Goal: Transaction & Acquisition: Purchase product/service

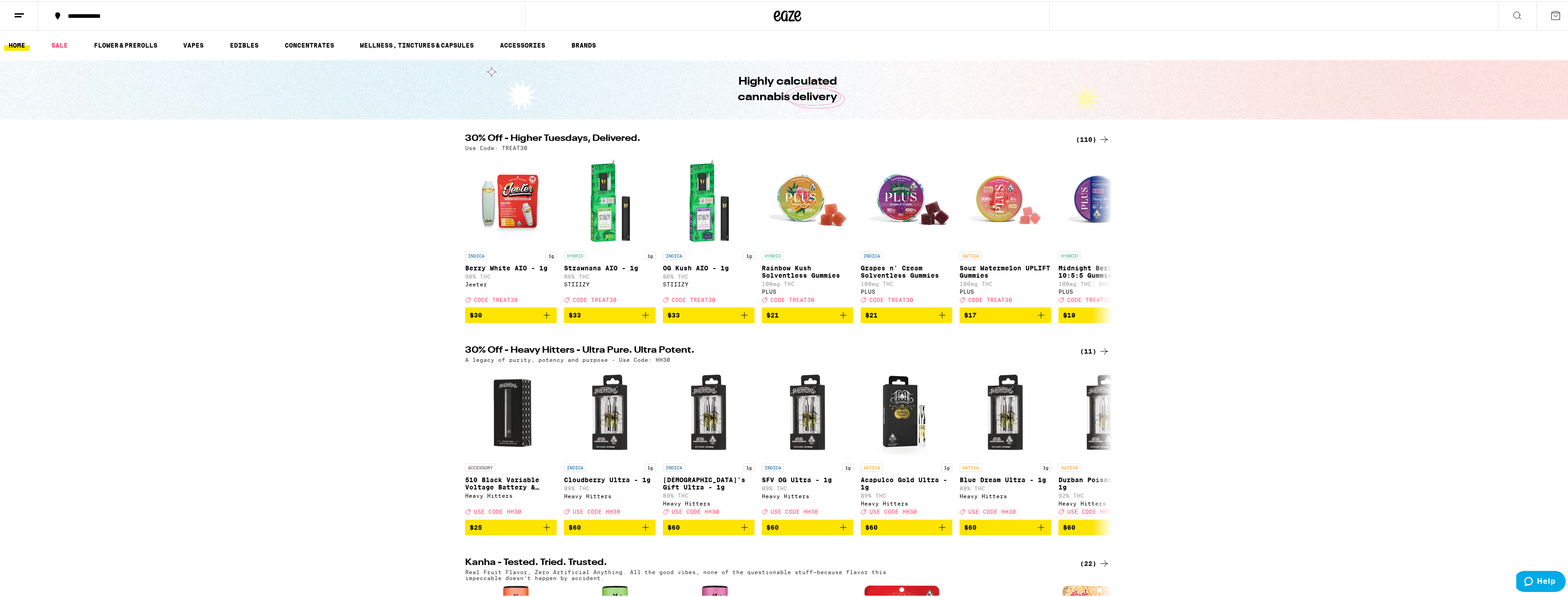
click at [18, 17] on icon at bounding box center [19, 14] width 11 height 11
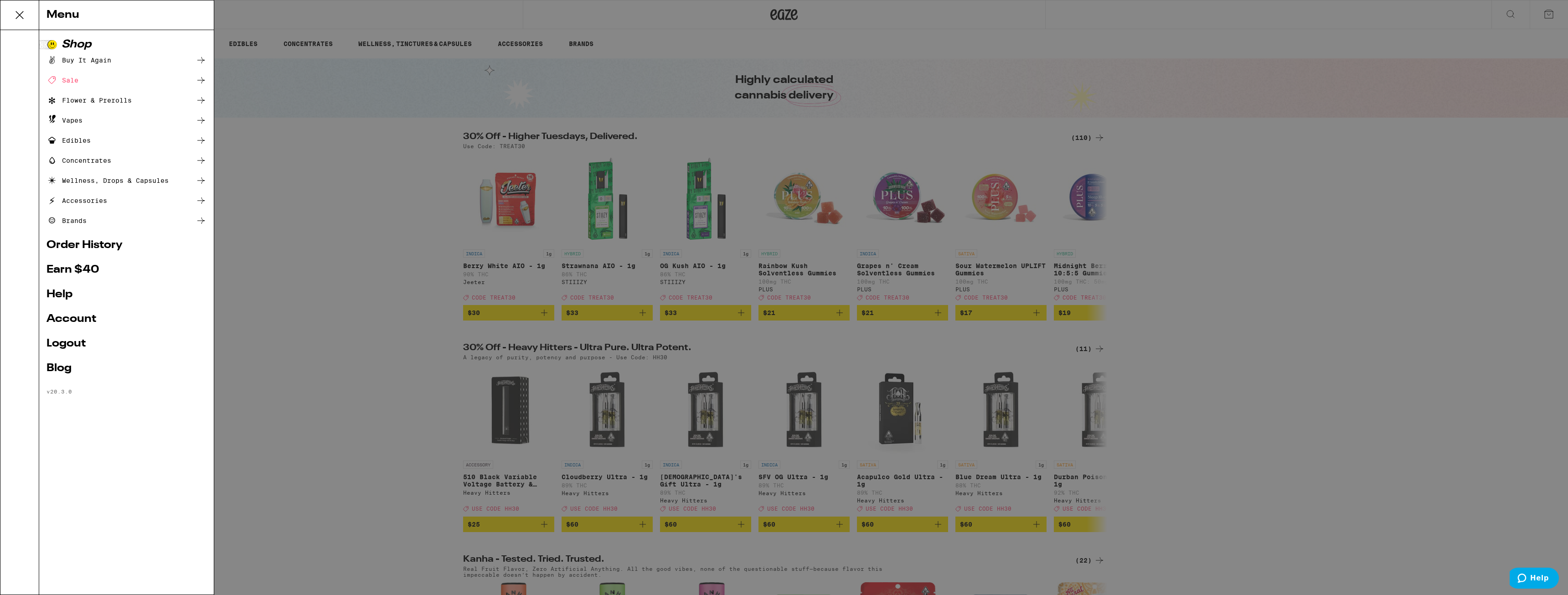
click at [96, 63] on div "Buy It Again" at bounding box center [79, 60] width 65 height 11
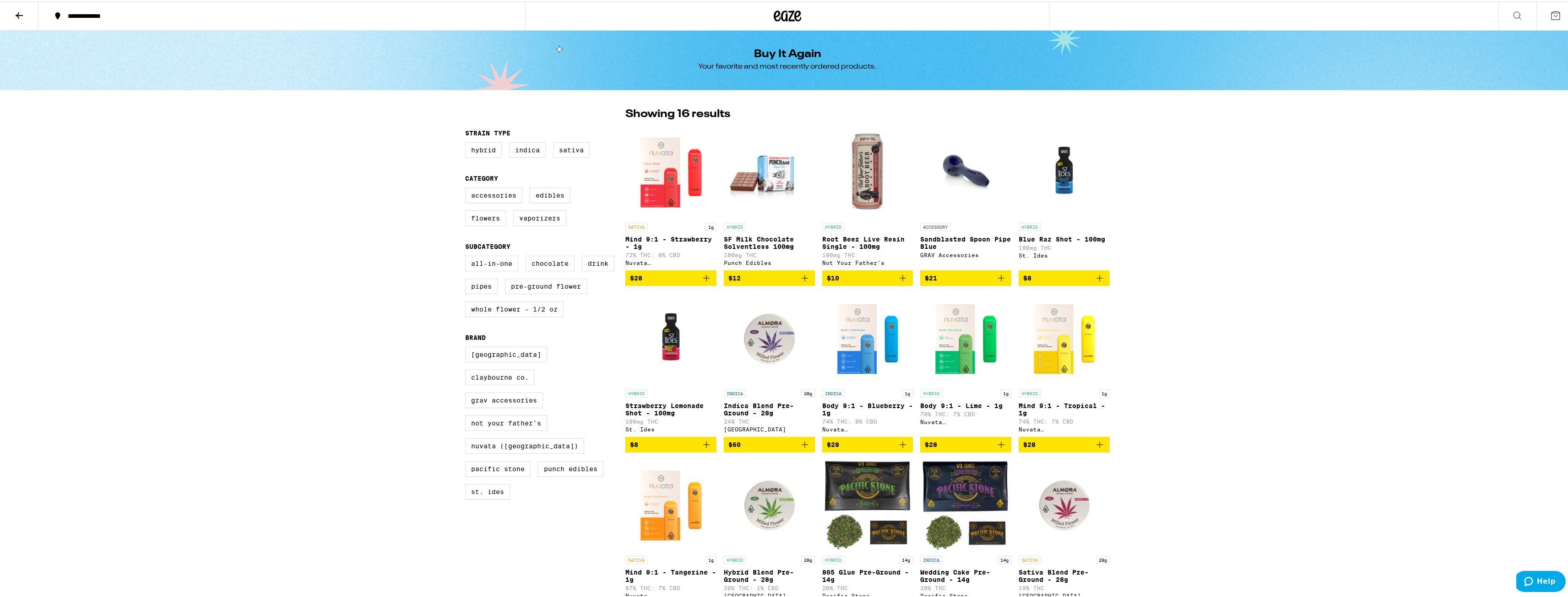
click at [703, 280] on icon "Add to bag" at bounding box center [706, 277] width 6 height 6
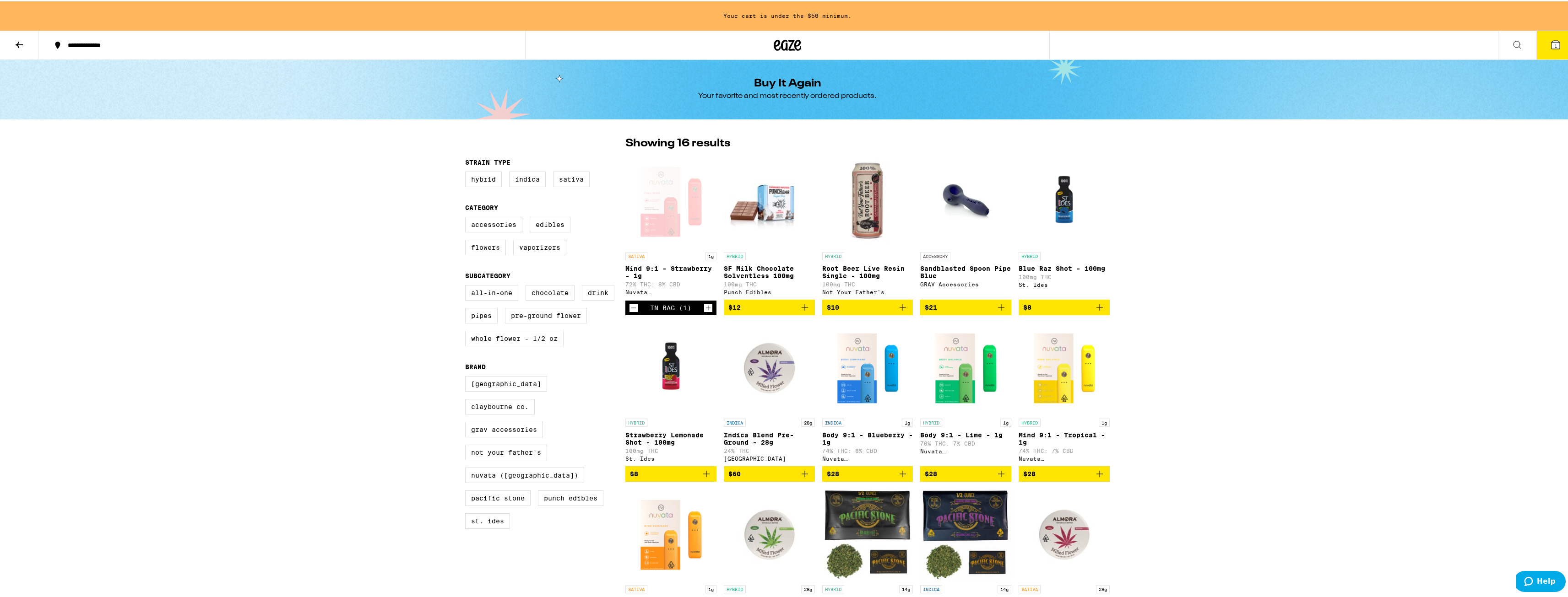
click at [706, 312] on icon "Increment" at bounding box center [708, 307] width 8 height 11
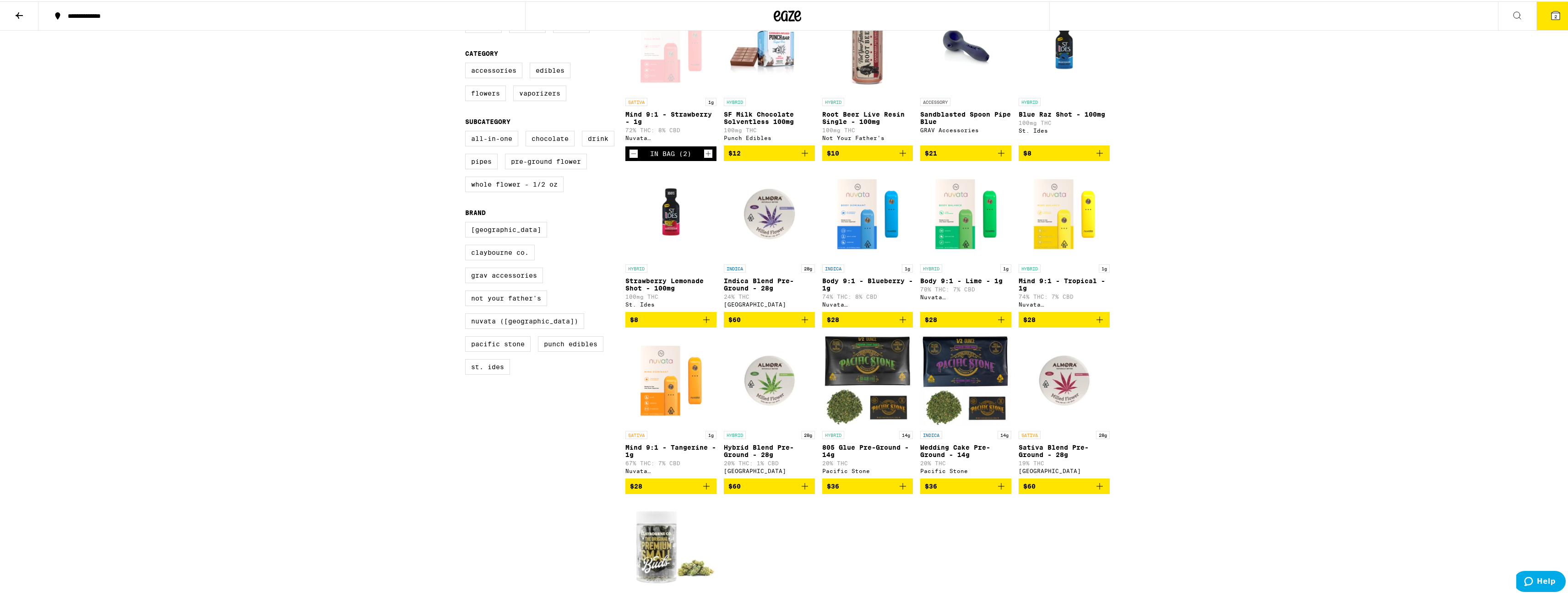
scroll to position [137, 0]
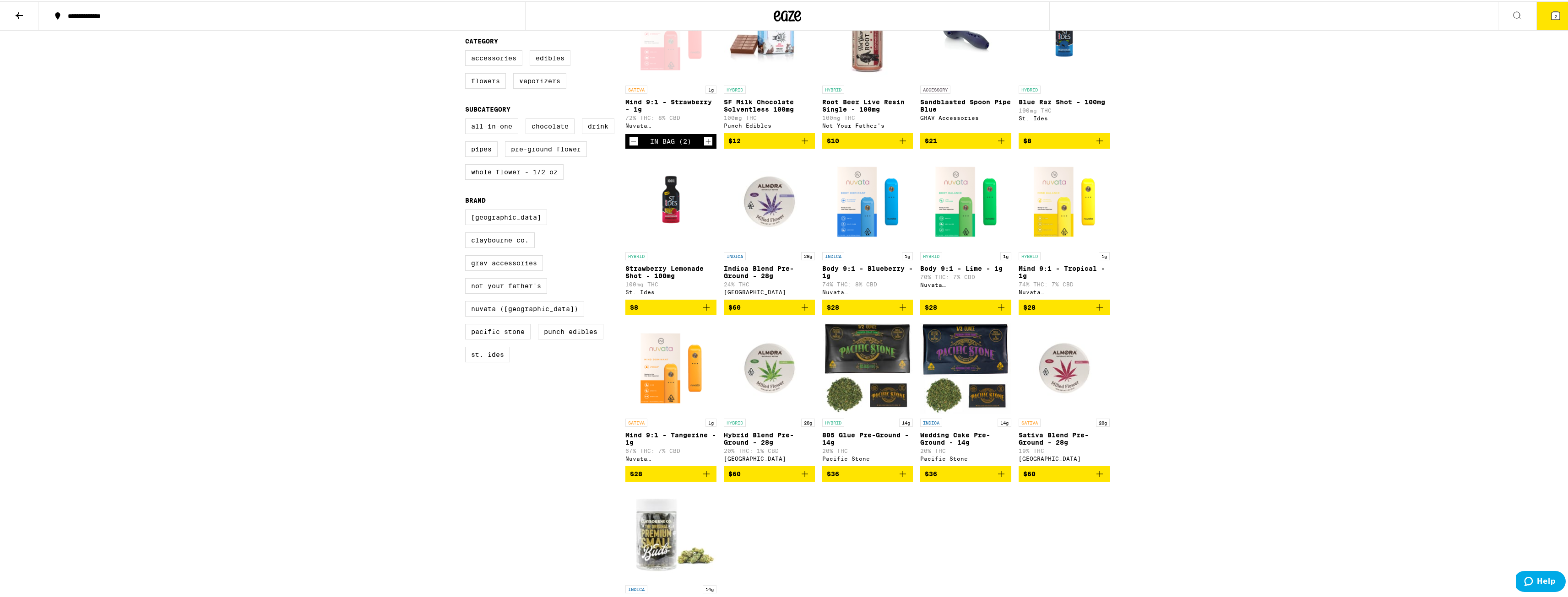
click at [802, 478] on icon "Add to bag" at bounding box center [804, 473] width 11 height 11
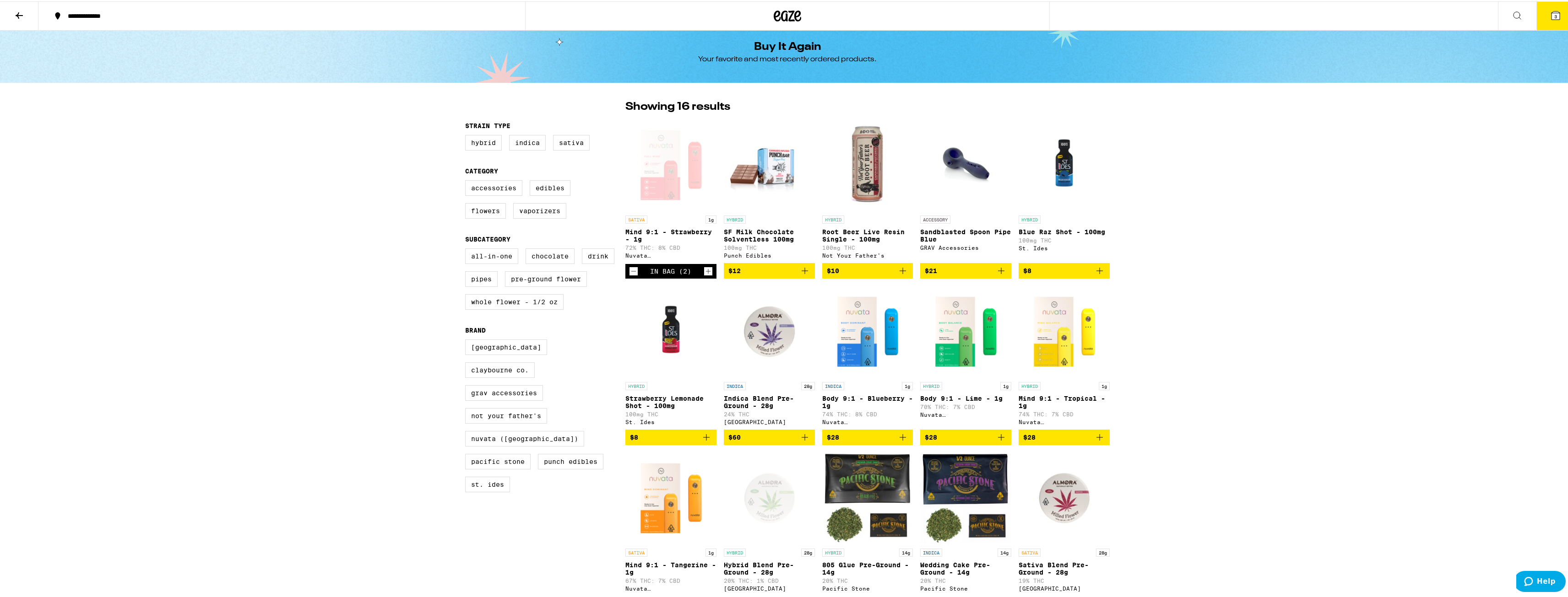
scroll to position [0, 0]
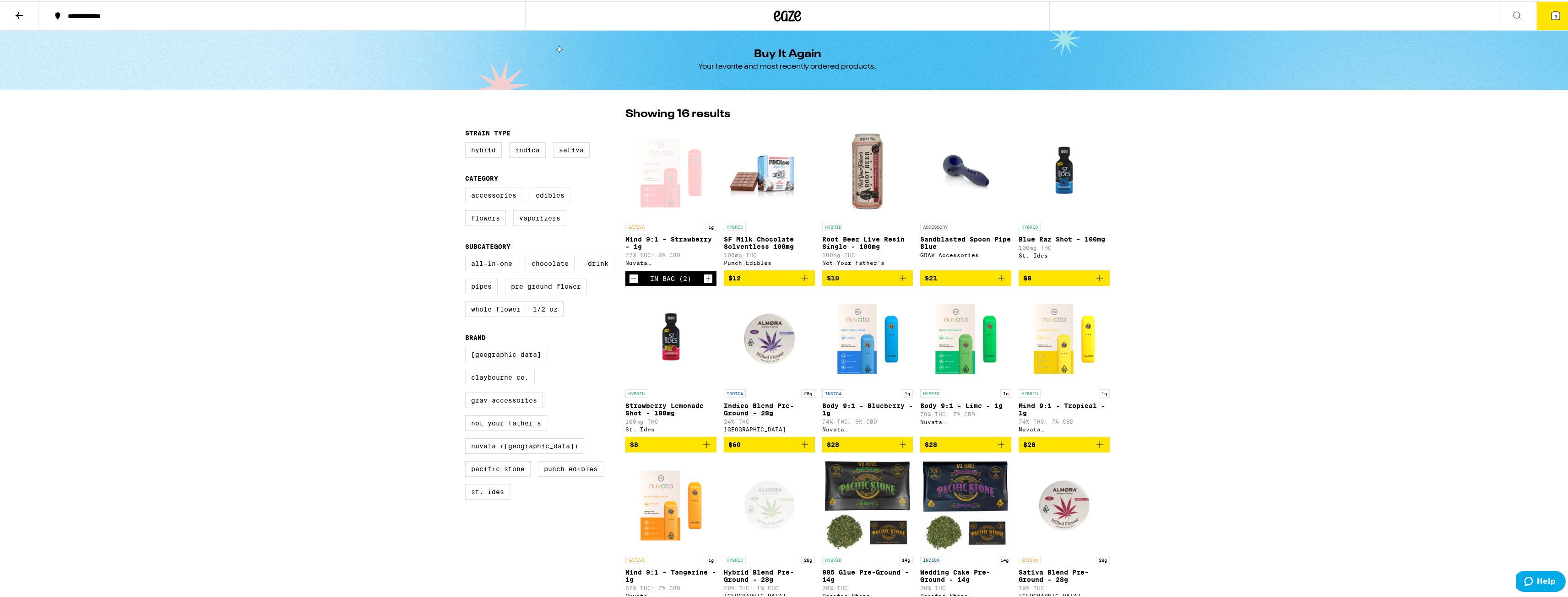
click at [1554, 13] on icon at bounding box center [1556, 14] width 11 height 11
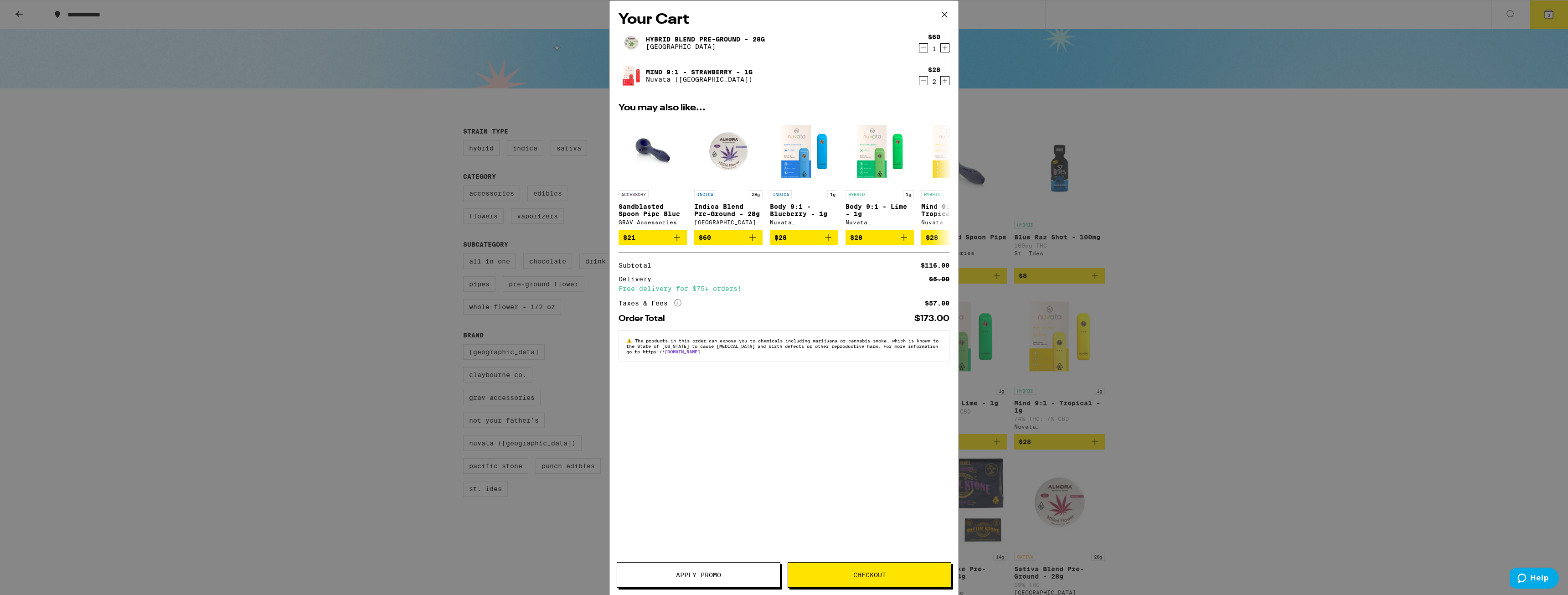
click at [679, 306] on icon "More Info" at bounding box center [678, 303] width 7 height 7
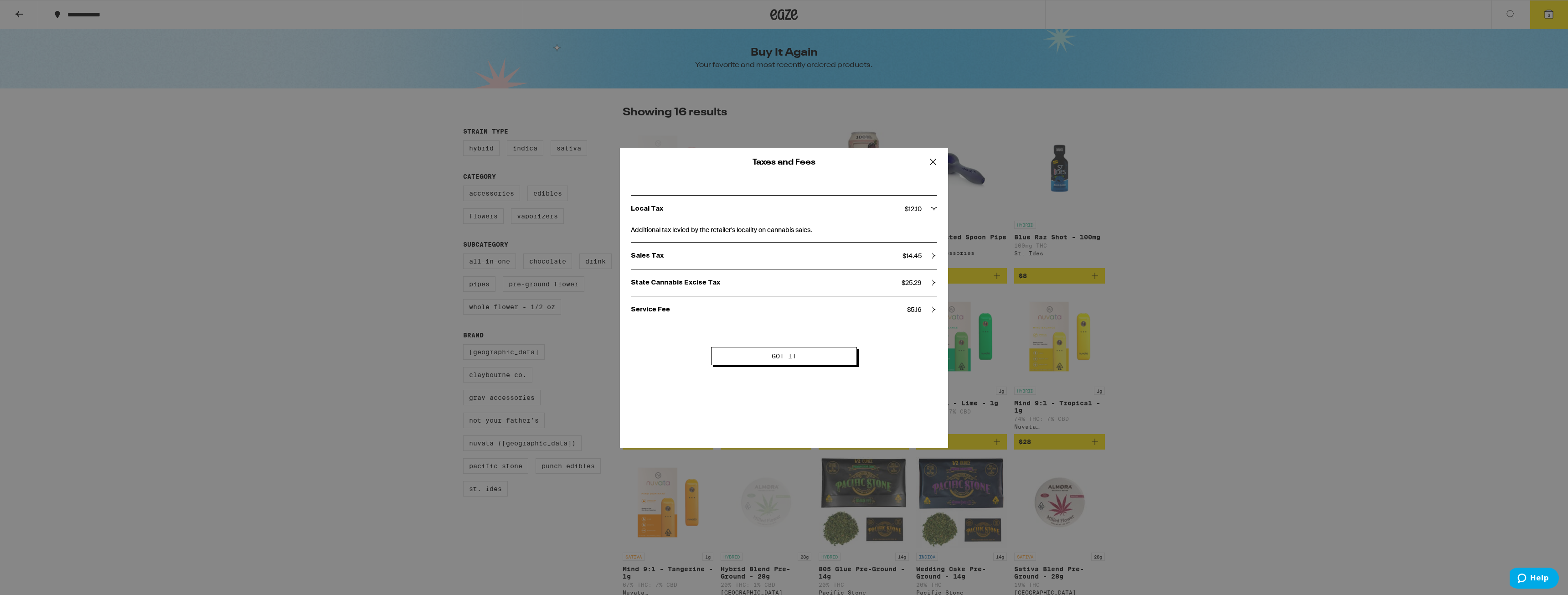
click at [933, 165] on icon at bounding box center [933, 162] width 13 height 13
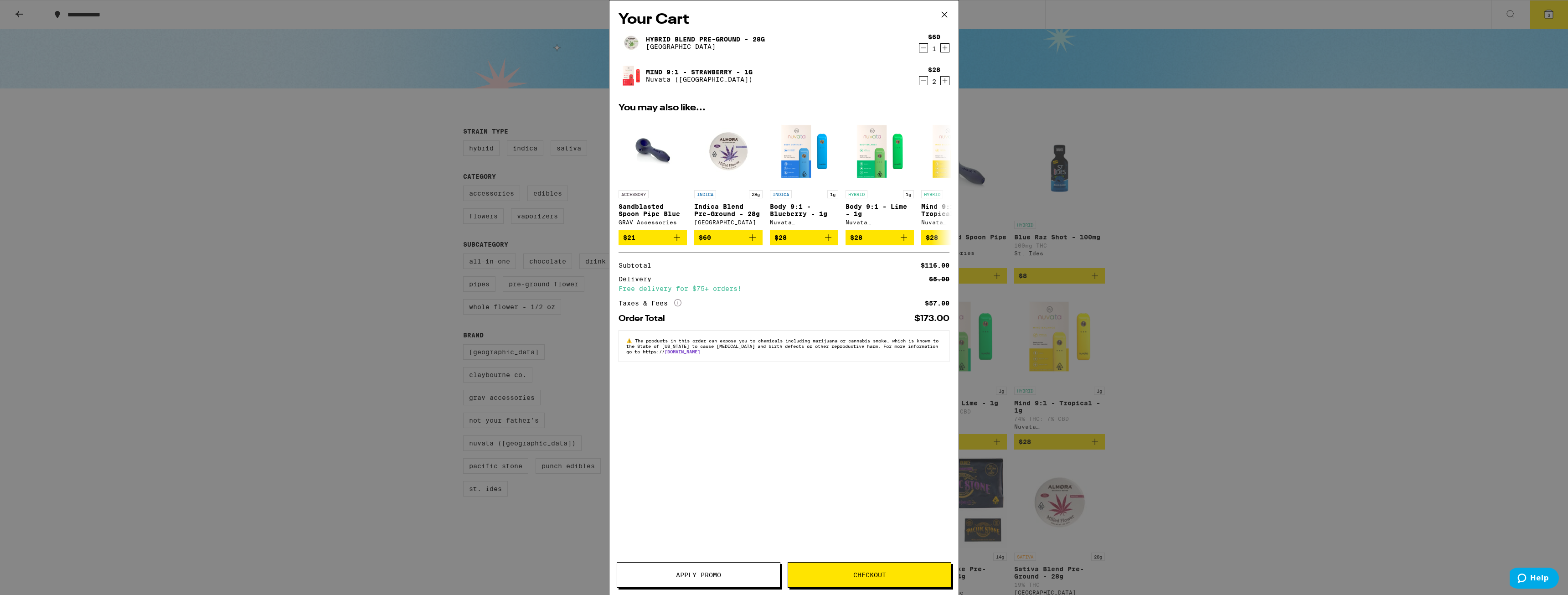
click at [863, 576] on span "Checkout" at bounding box center [870, 575] width 33 height 6
click at [882, 575] on span "Checkout" at bounding box center [870, 575] width 33 height 6
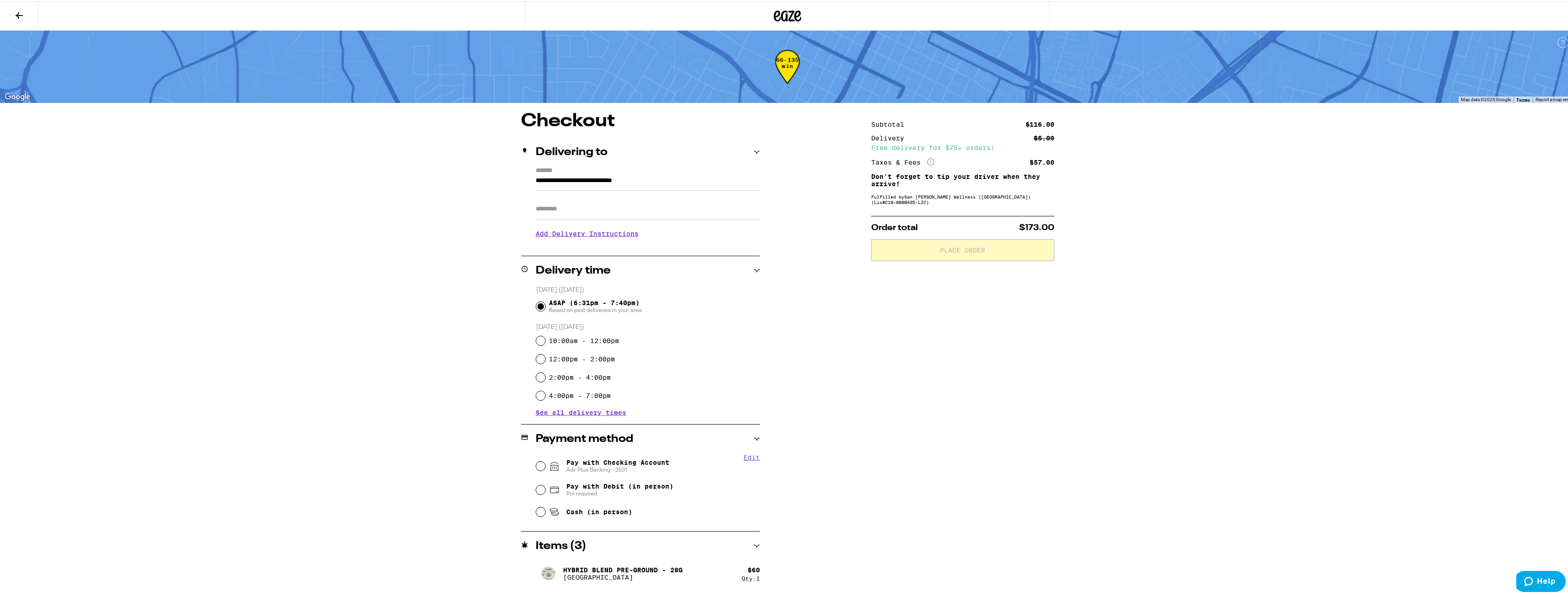
click at [606, 207] on input "Apt/Suite" at bounding box center [647, 208] width 224 height 22
type input "*****"
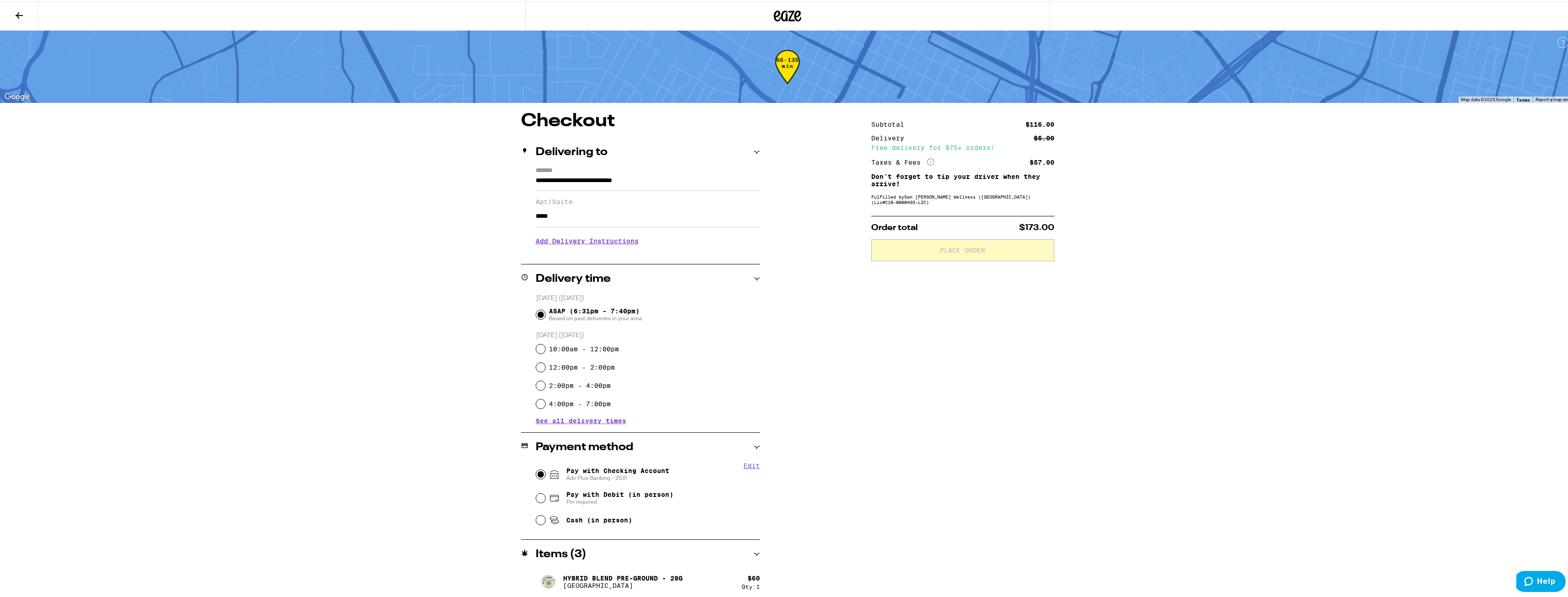
click at [536, 471] on input "Pay with Checking Account Adv Plus Banking - 2531" at bounding box center [540, 473] width 9 height 9
radio input "true"
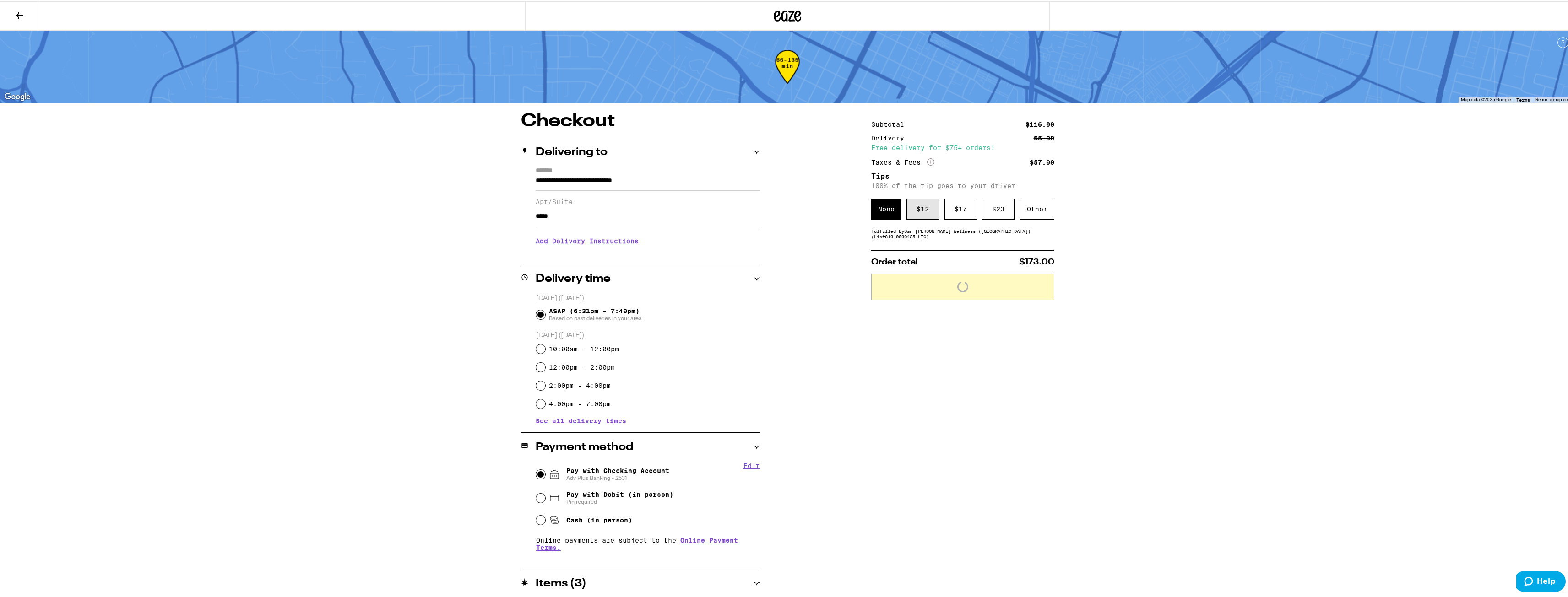
click at [916, 206] on div "$ 12" at bounding box center [922, 208] width 32 height 21
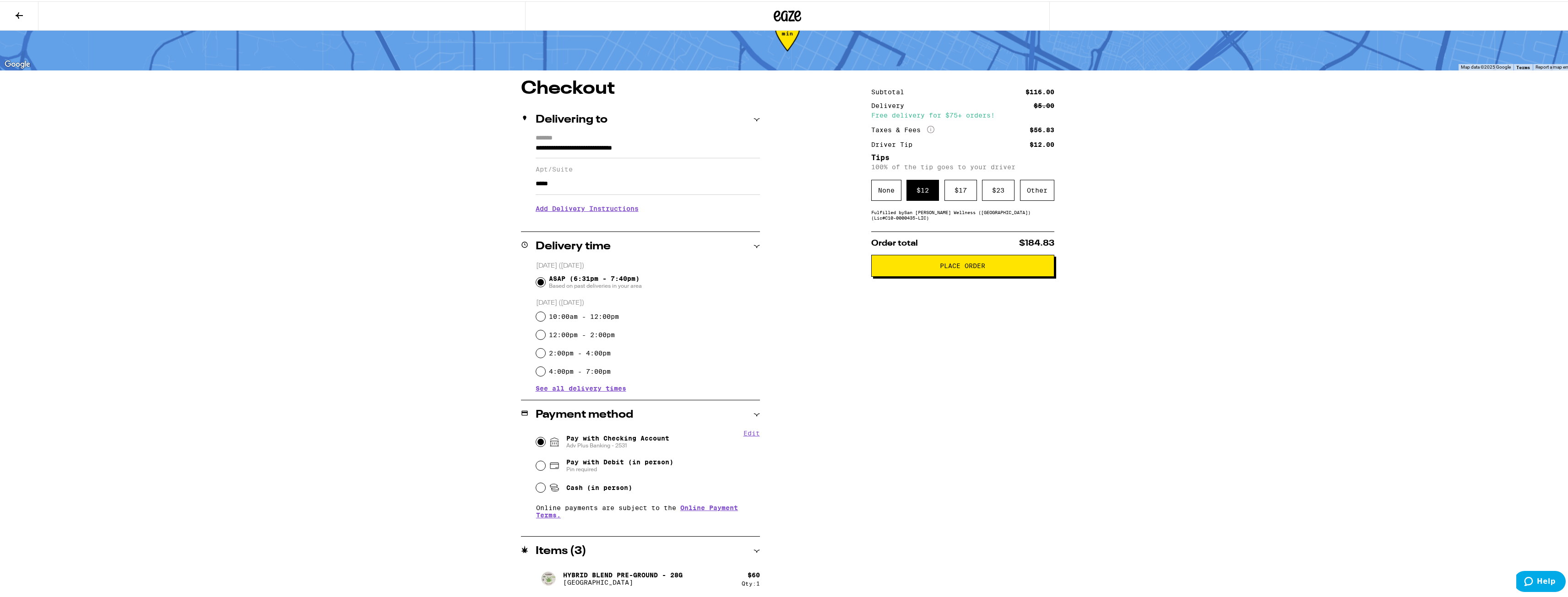
scroll to position [67, 0]
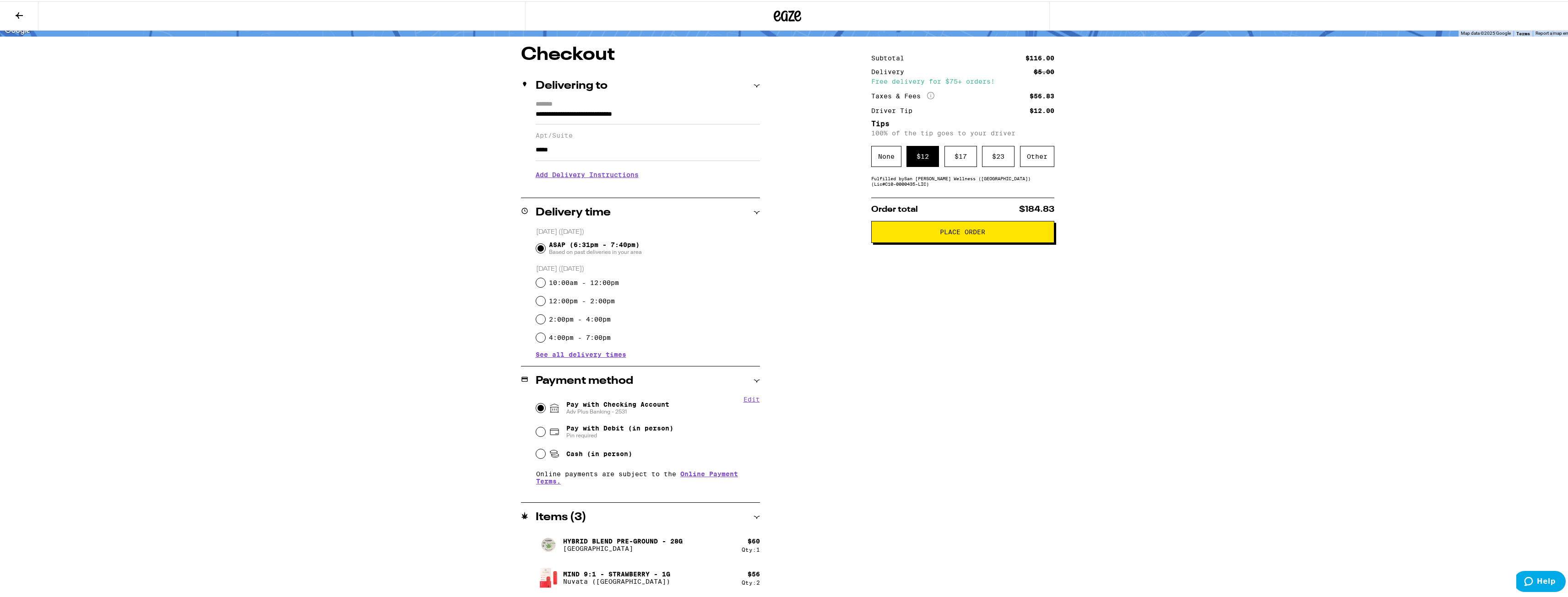
click at [950, 234] on span "Place Order" at bounding box center [962, 230] width 45 height 6
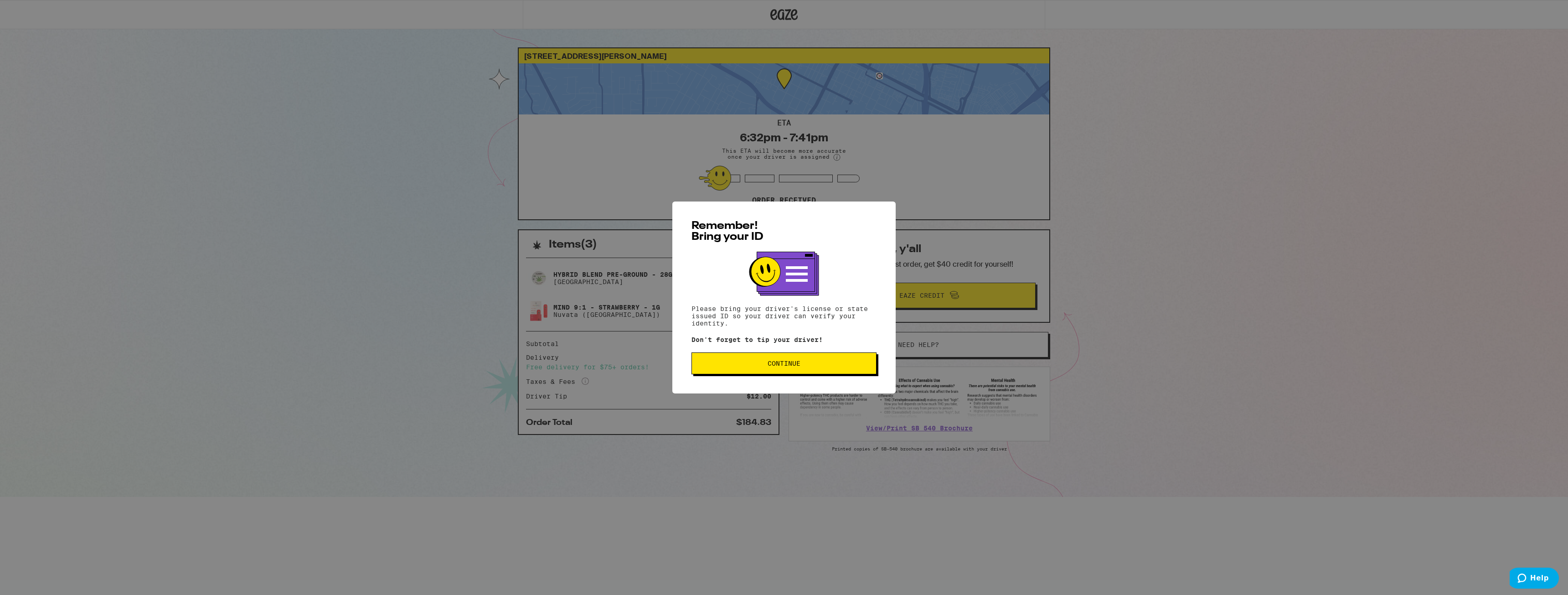
click at [783, 374] on button "Continue" at bounding box center [784, 364] width 185 height 22
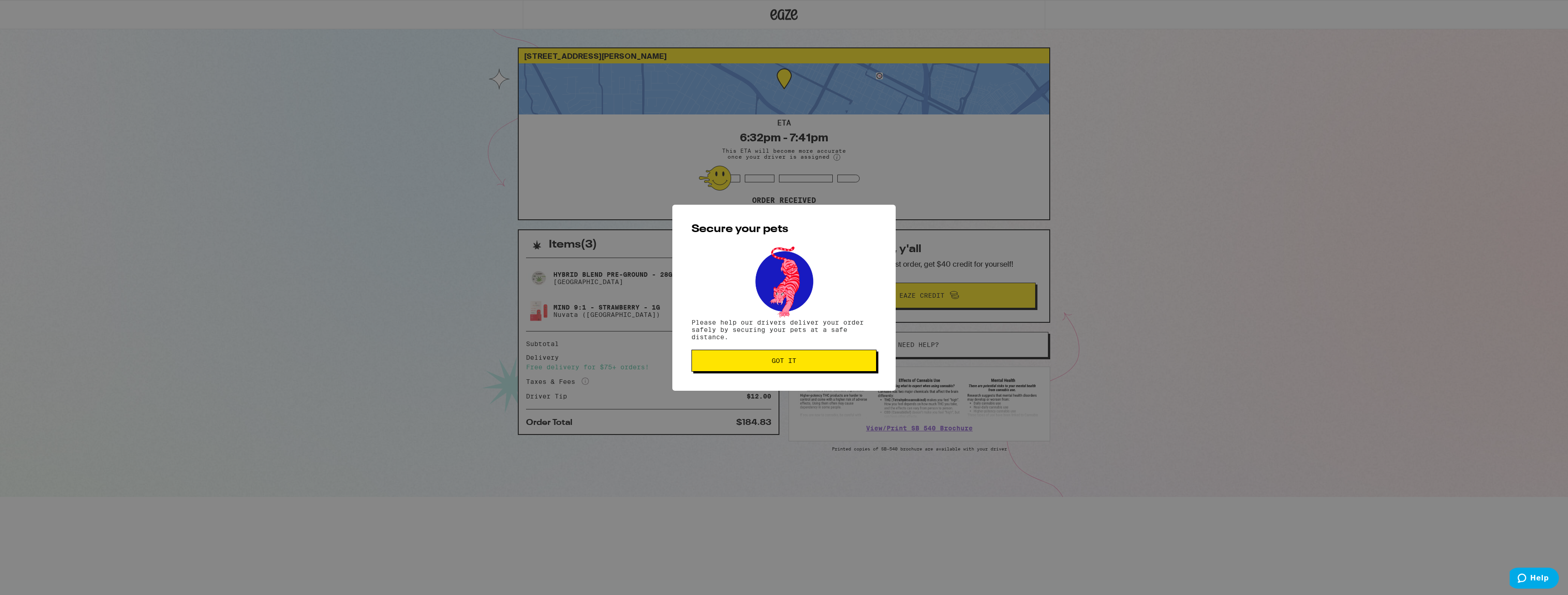
click at [781, 368] on button "Got it" at bounding box center [784, 361] width 185 height 22
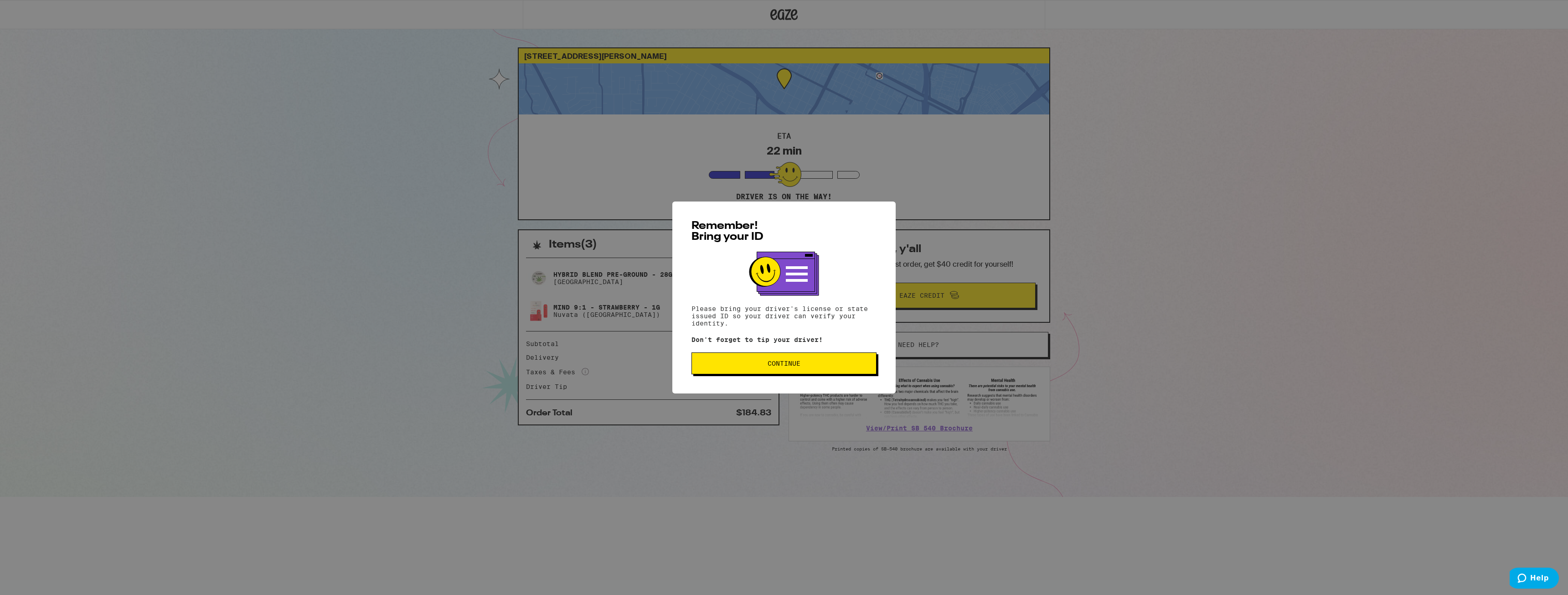
click at [765, 367] on span "Continue" at bounding box center [784, 364] width 170 height 6
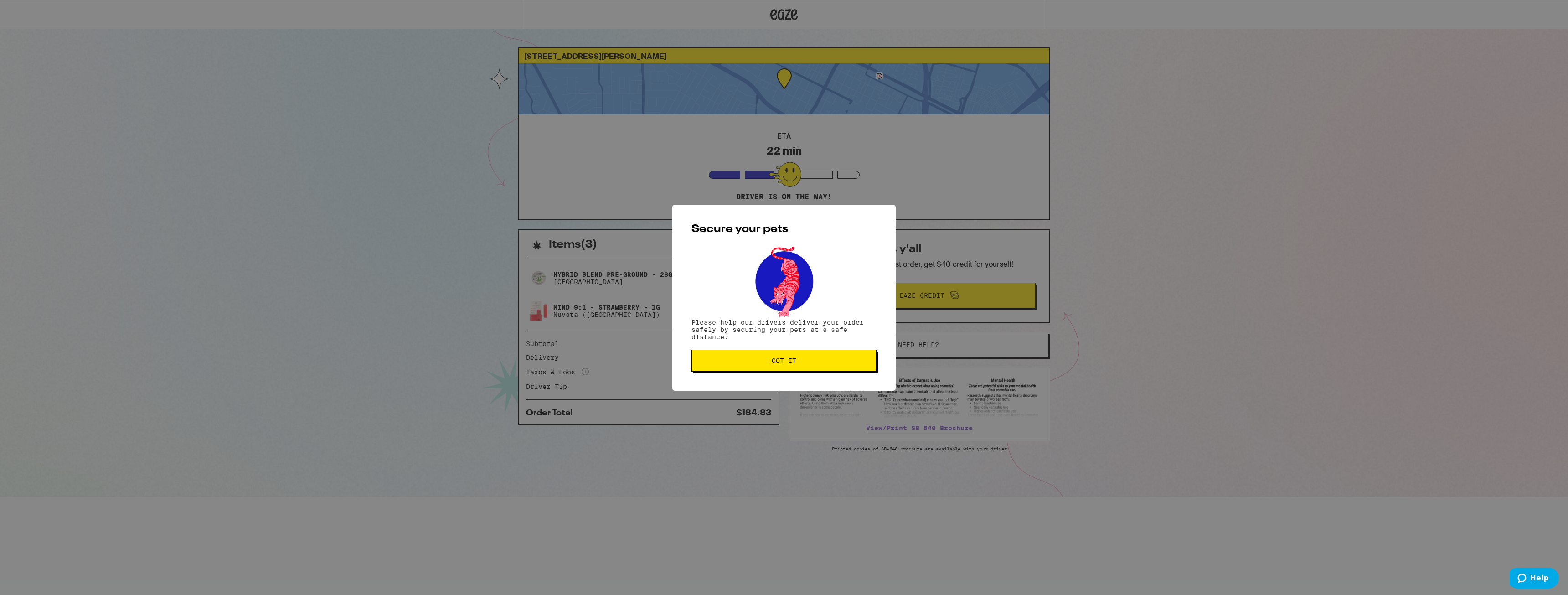
click at [783, 359] on span "Got it" at bounding box center [784, 361] width 24 height 6
